Goal: Task Accomplishment & Management: Complete application form

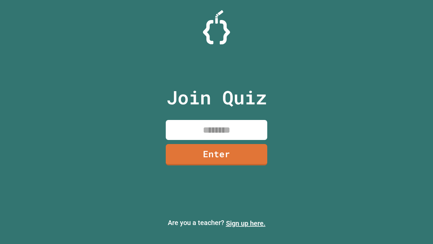
click at [246, 223] on link "Sign up here." at bounding box center [246, 223] width 40 height 8
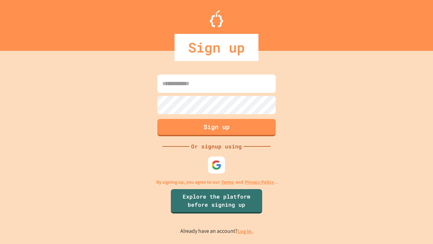
click at [246, 231] on link "Log in." at bounding box center [245, 230] width 16 height 7
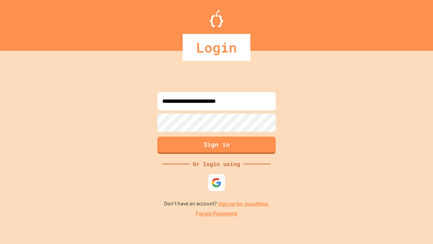
type input "**********"
